Goal: Find contact information: Find contact information

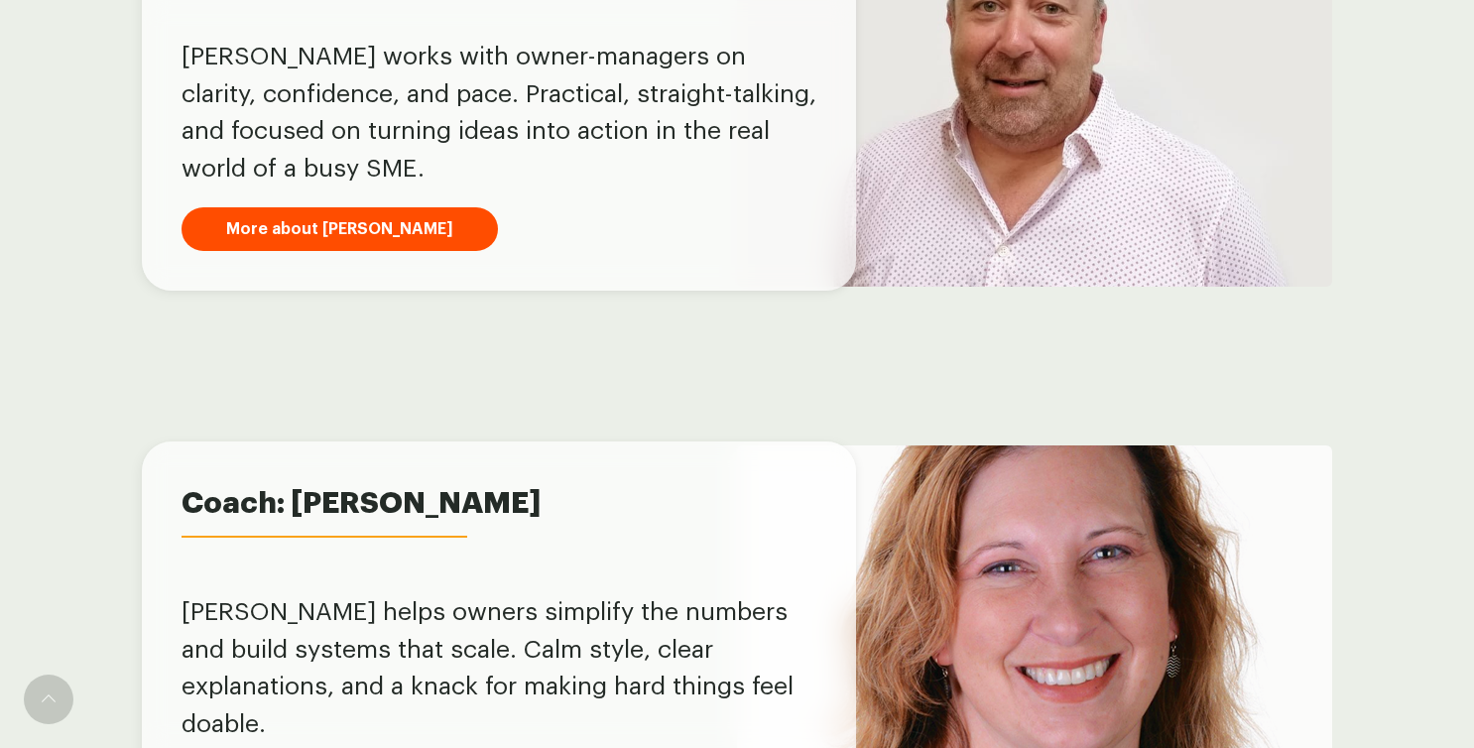
scroll to position [1438, 0]
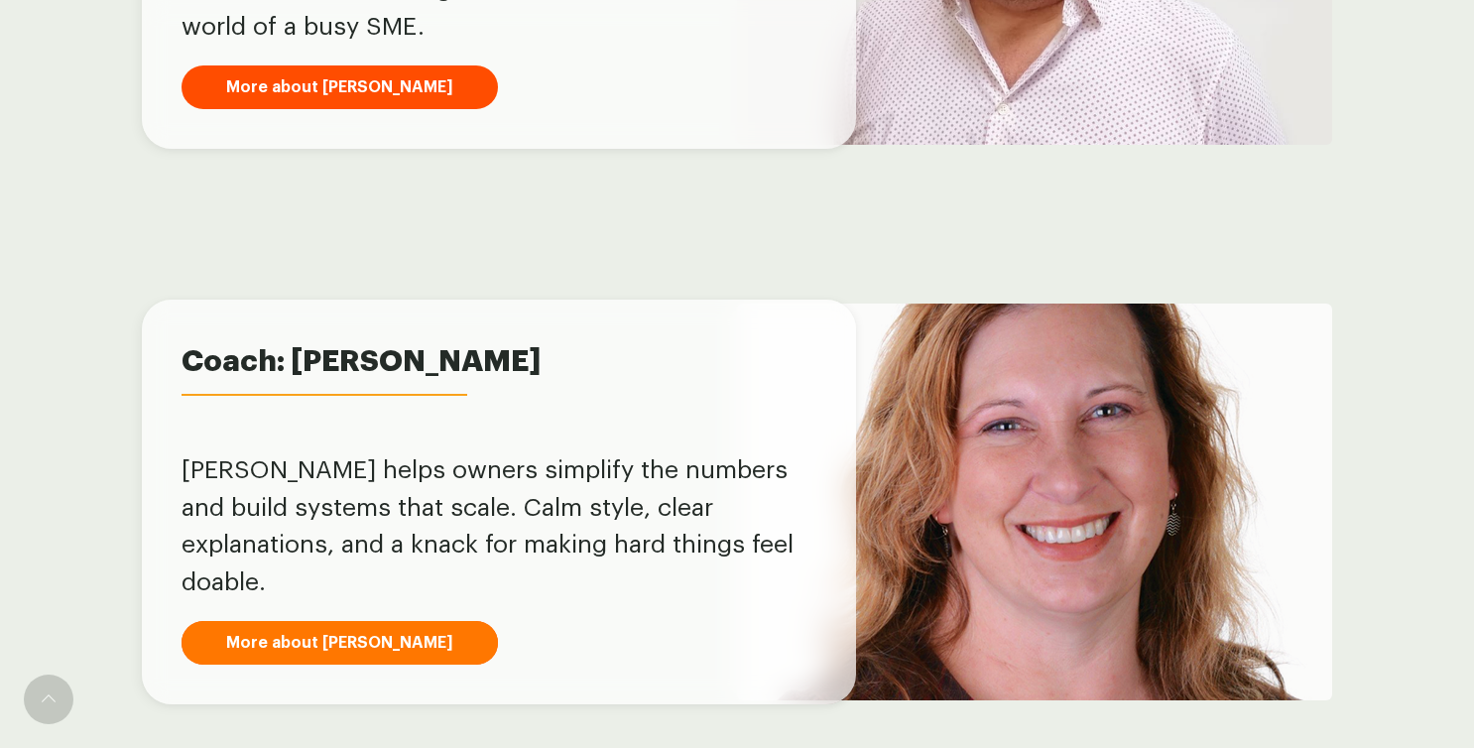
click at [288, 621] on link "More about [PERSON_NAME]" at bounding box center [339, 643] width 316 height 44
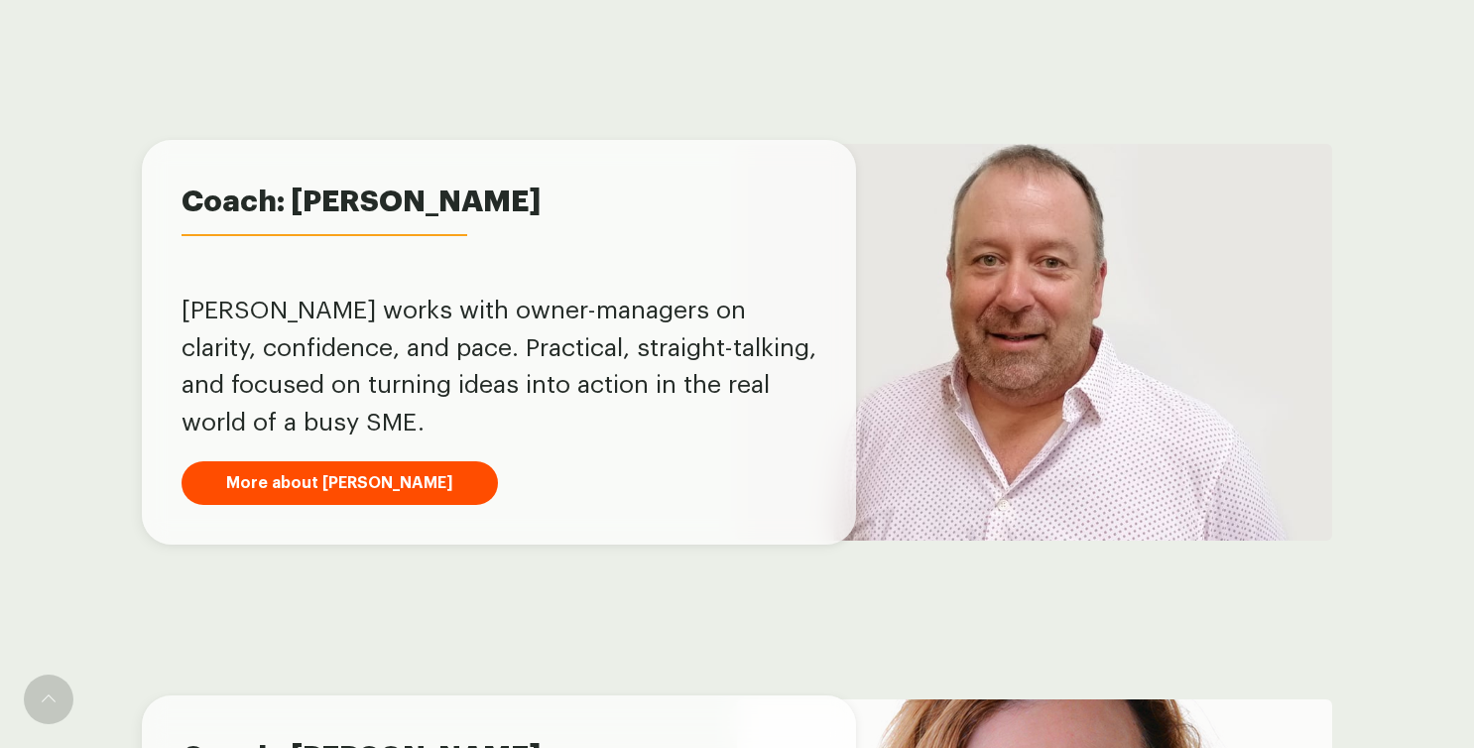
scroll to position [1046, 0]
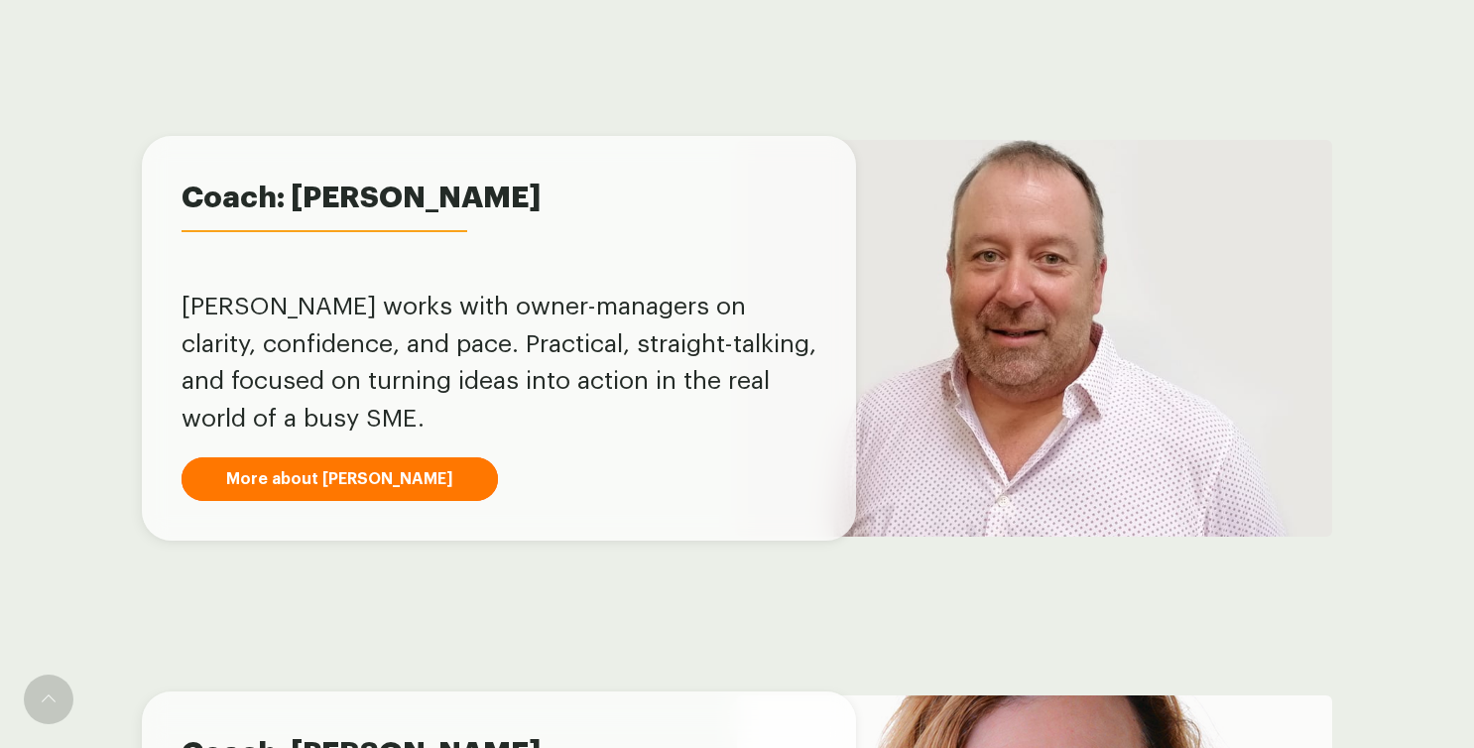
click at [284, 486] on link "More about [PERSON_NAME]" at bounding box center [339, 479] width 316 height 44
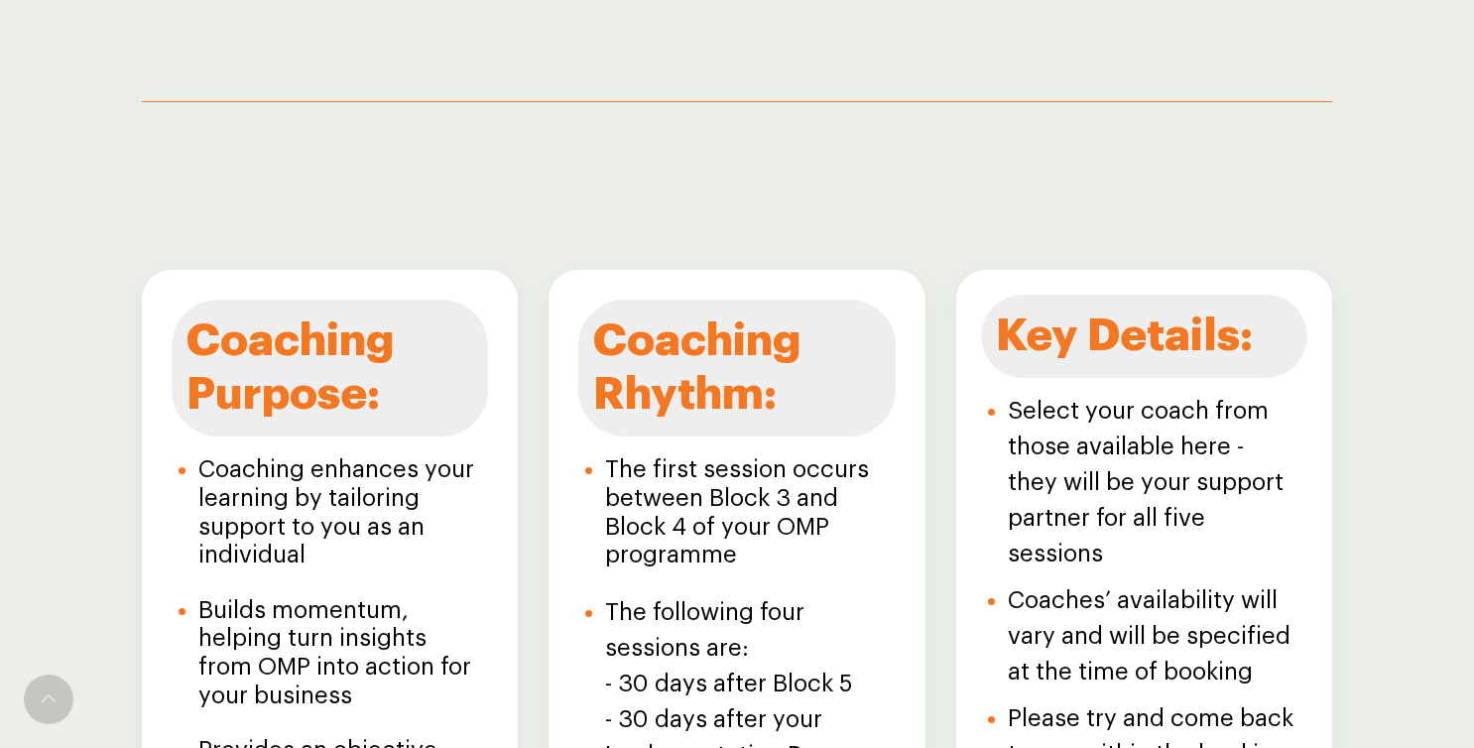
scroll to position [1527, 0]
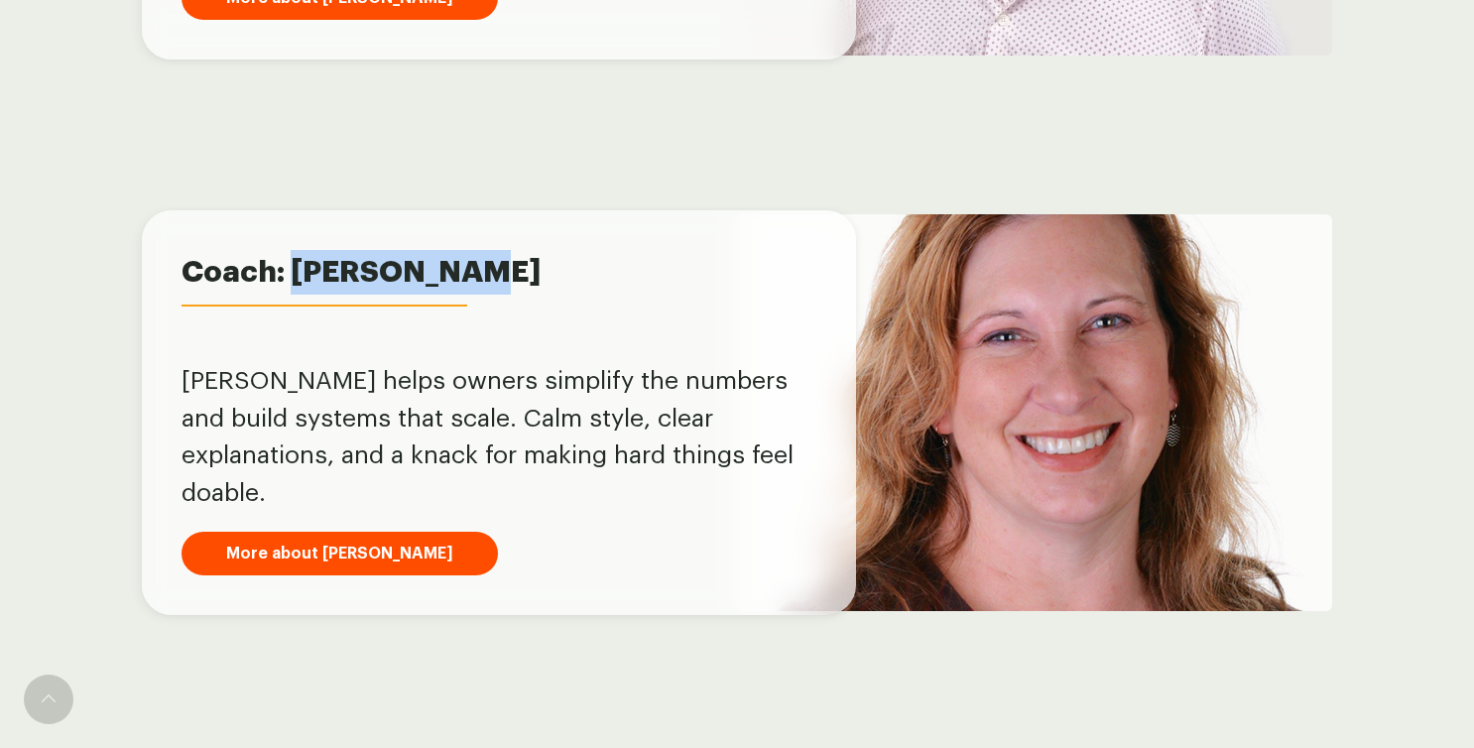
drag, startPoint x: 462, startPoint y: 290, endPoint x: 293, endPoint y: 309, distance: 170.7
click at [293, 295] on span "Coach: [PERSON_NAME]" at bounding box center [498, 272] width 635 height 45
copy span "[PERSON_NAME]"
